Goal: Find specific page/section: Find specific page/section

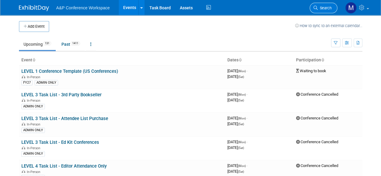
click at [325, 4] on link "Search" at bounding box center [324, 8] width 28 height 11
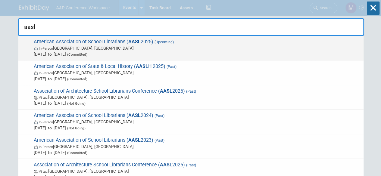
type input "aasl"
click at [72, 39] on span "American Association of School Librarians ( AASL 2025) (Upcoming) In-Person [GE…" at bounding box center [196, 48] width 329 height 18
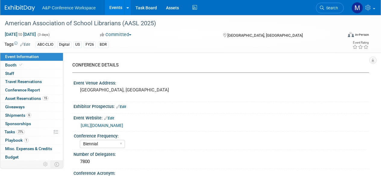
select select "Biennial"
select select "Level 1"
select select "In-Person Booth"
select select "Schools"
select select "Bloomsbury Digital Resources"
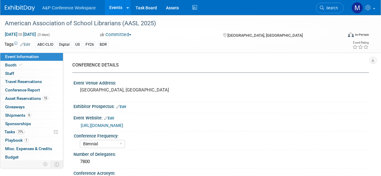
select select "Anne Weston"
select select "Mark Strong"
select select "Veronica Dove"
select select "BDR Product Awareness and Trial Generation​"
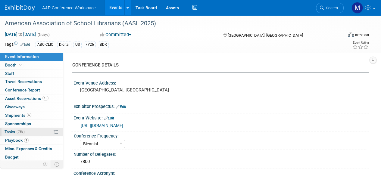
click at [7, 128] on link "77% Tasks 77%" at bounding box center [31, 132] width 63 height 8
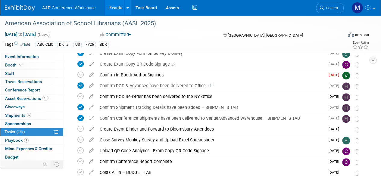
scroll to position [226, 0]
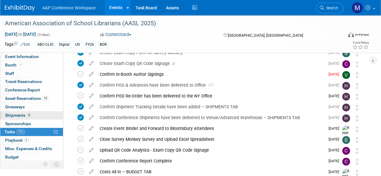
click at [17, 113] on span "Shipments 6" at bounding box center [18, 115] width 26 height 5
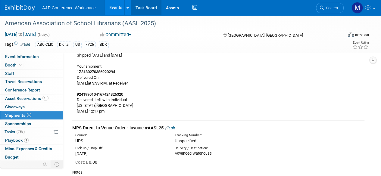
scroll to position [82, 0]
